Goal: Transaction & Acquisition: Book appointment/travel/reservation

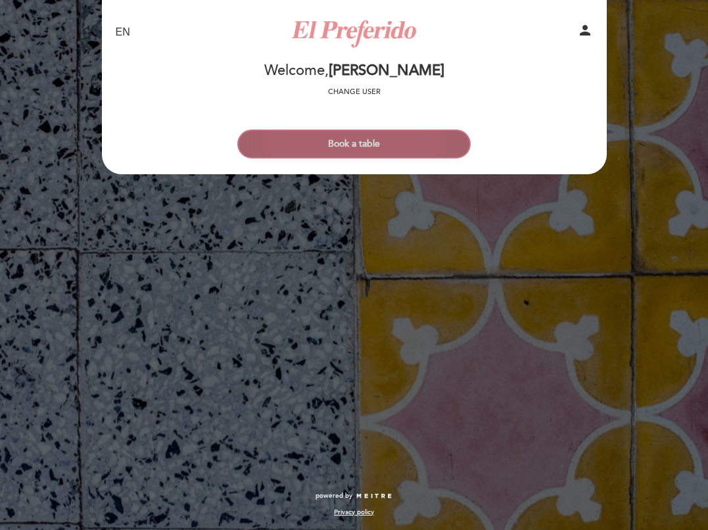
click at [372, 145] on button "Book a table" at bounding box center [353, 144] width 233 height 29
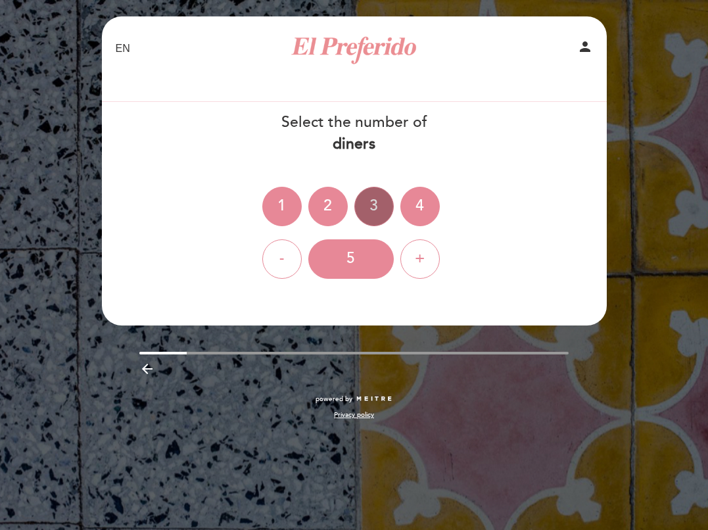
click at [381, 222] on div "3" at bounding box center [374, 206] width 39 height 39
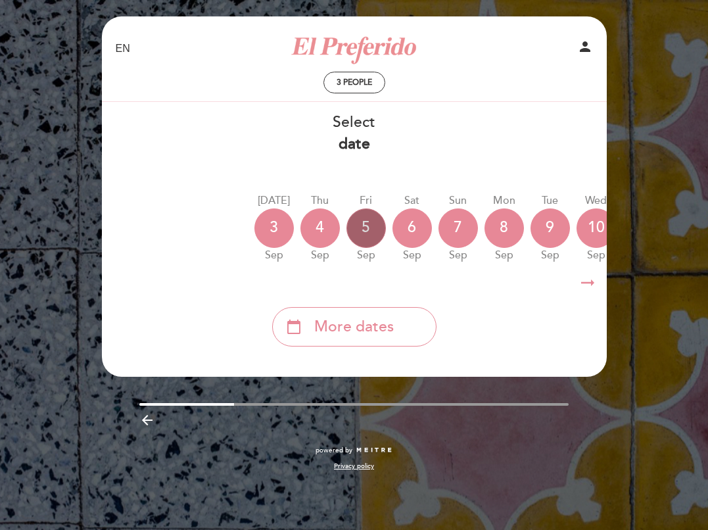
click at [378, 223] on div "5" at bounding box center [366, 227] width 39 height 39
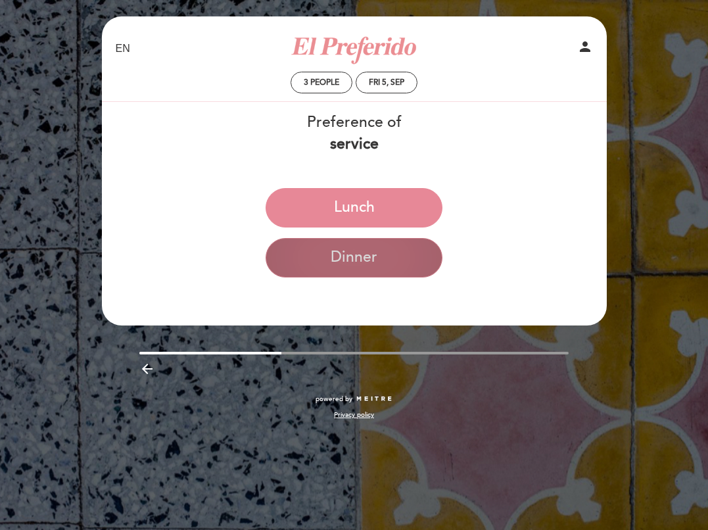
click at [379, 260] on button "Dinner" at bounding box center [354, 257] width 177 height 39
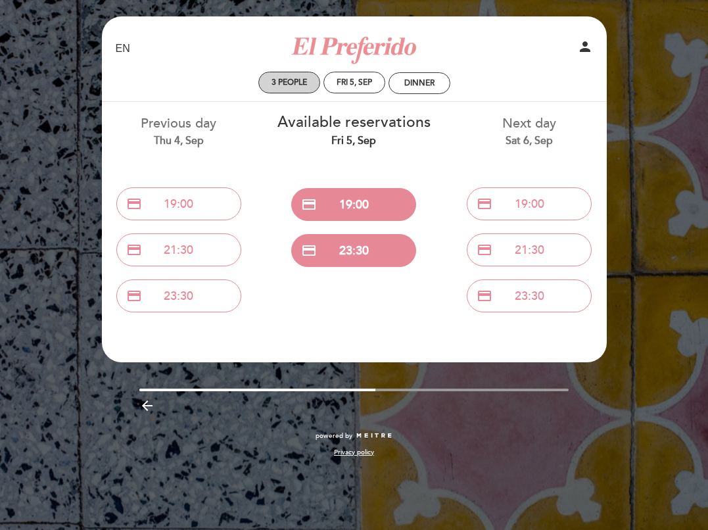
click at [310, 85] on div "3 people" at bounding box center [289, 82] width 61 height 20
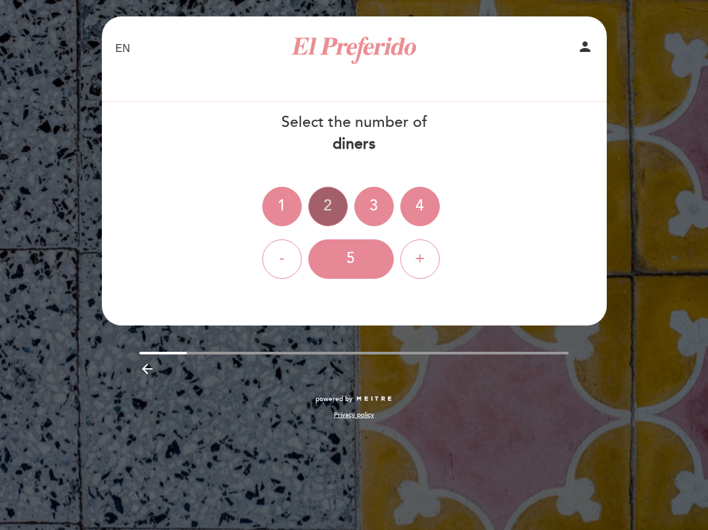
click at [333, 203] on div "2" at bounding box center [327, 206] width 39 height 39
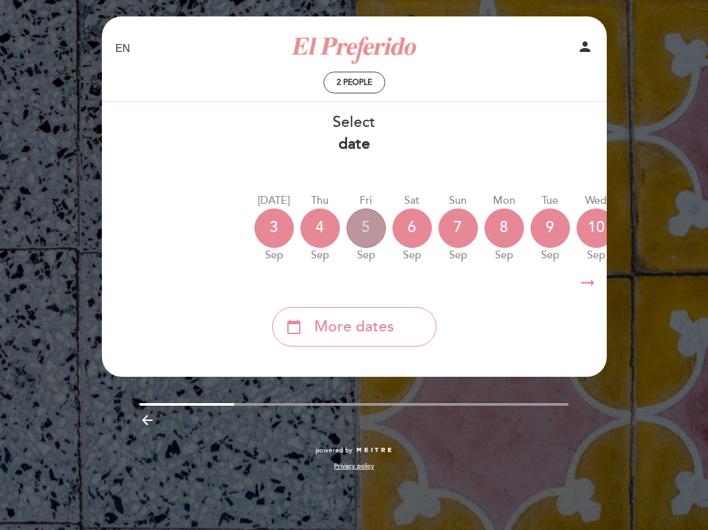
click at [370, 236] on div "5" at bounding box center [366, 227] width 39 height 39
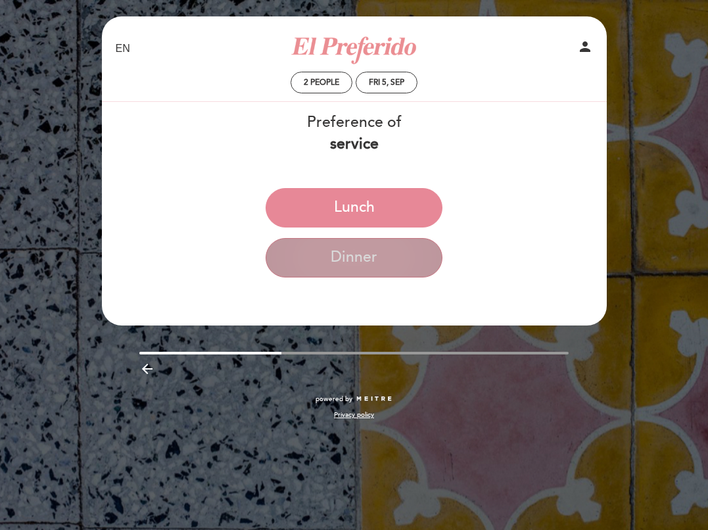
click at [368, 266] on button "Dinner" at bounding box center [354, 257] width 177 height 39
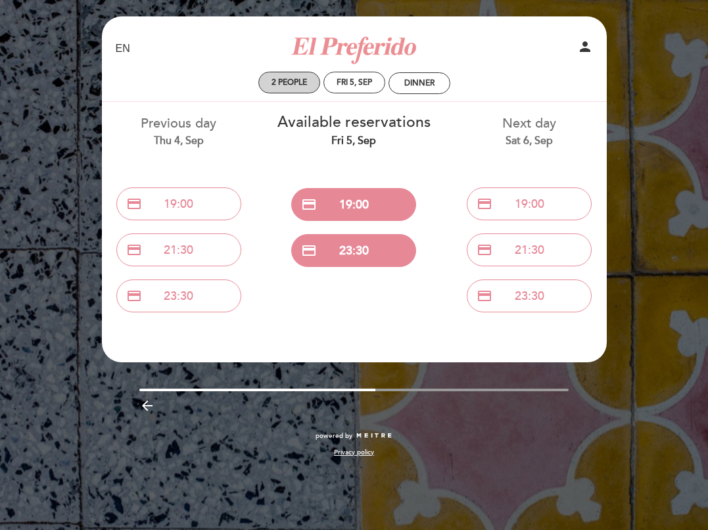
click at [301, 91] on div "2 people" at bounding box center [289, 82] width 61 height 20
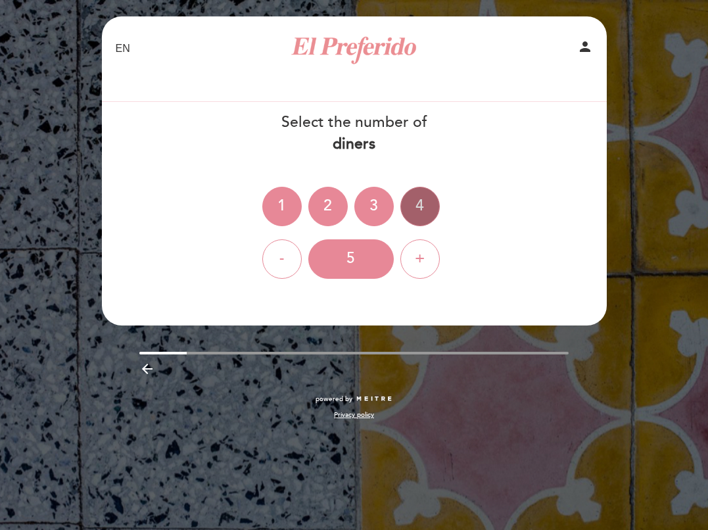
click at [414, 201] on div "4" at bounding box center [420, 206] width 39 height 39
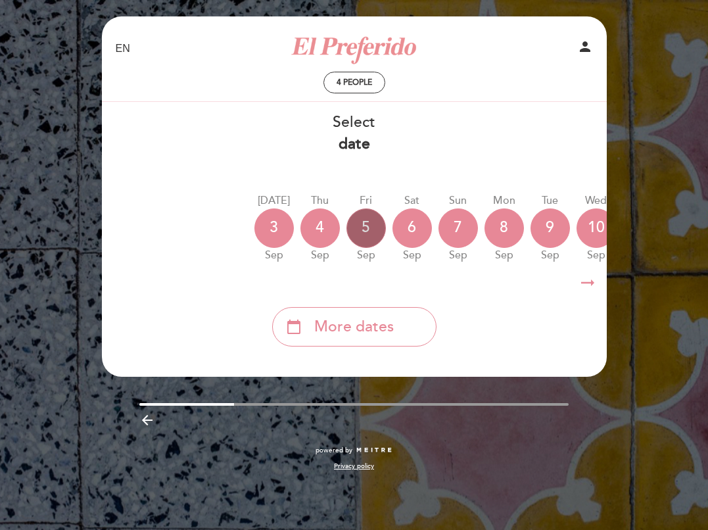
click at [369, 220] on div "5" at bounding box center [366, 227] width 39 height 39
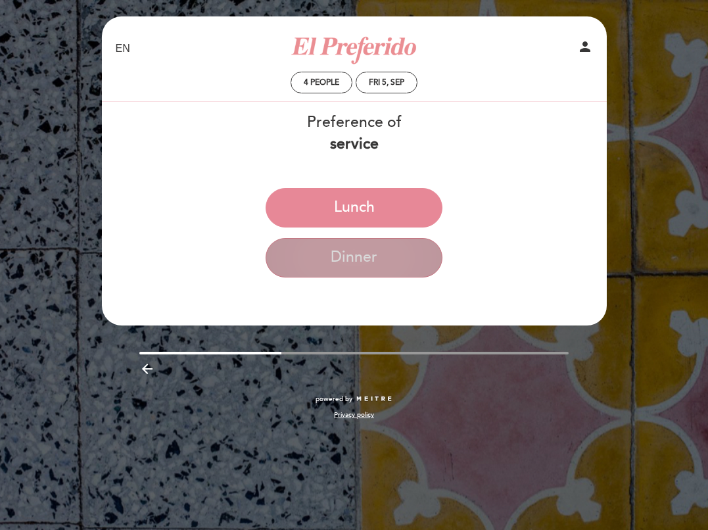
click at [378, 266] on button "Dinner" at bounding box center [354, 257] width 177 height 39
